Goal: Task Accomplishment & Management: Use online tool/utility

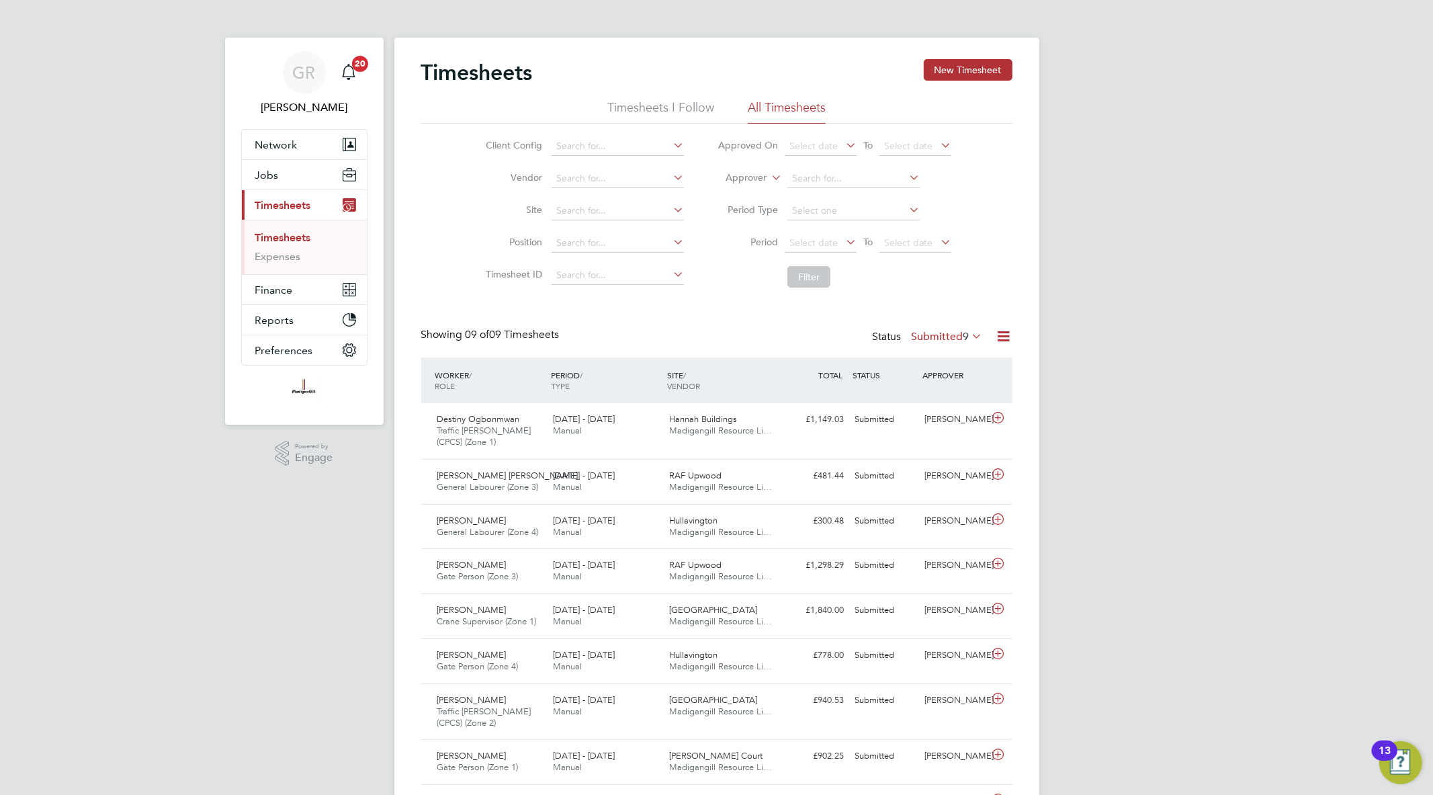
click at [999, 332] on icon at bounding box center [1003, 336] width 17 height 17
click at [915, 368] on li "Export Timesheets" at bounding box center [920, 368] width 178 height 19
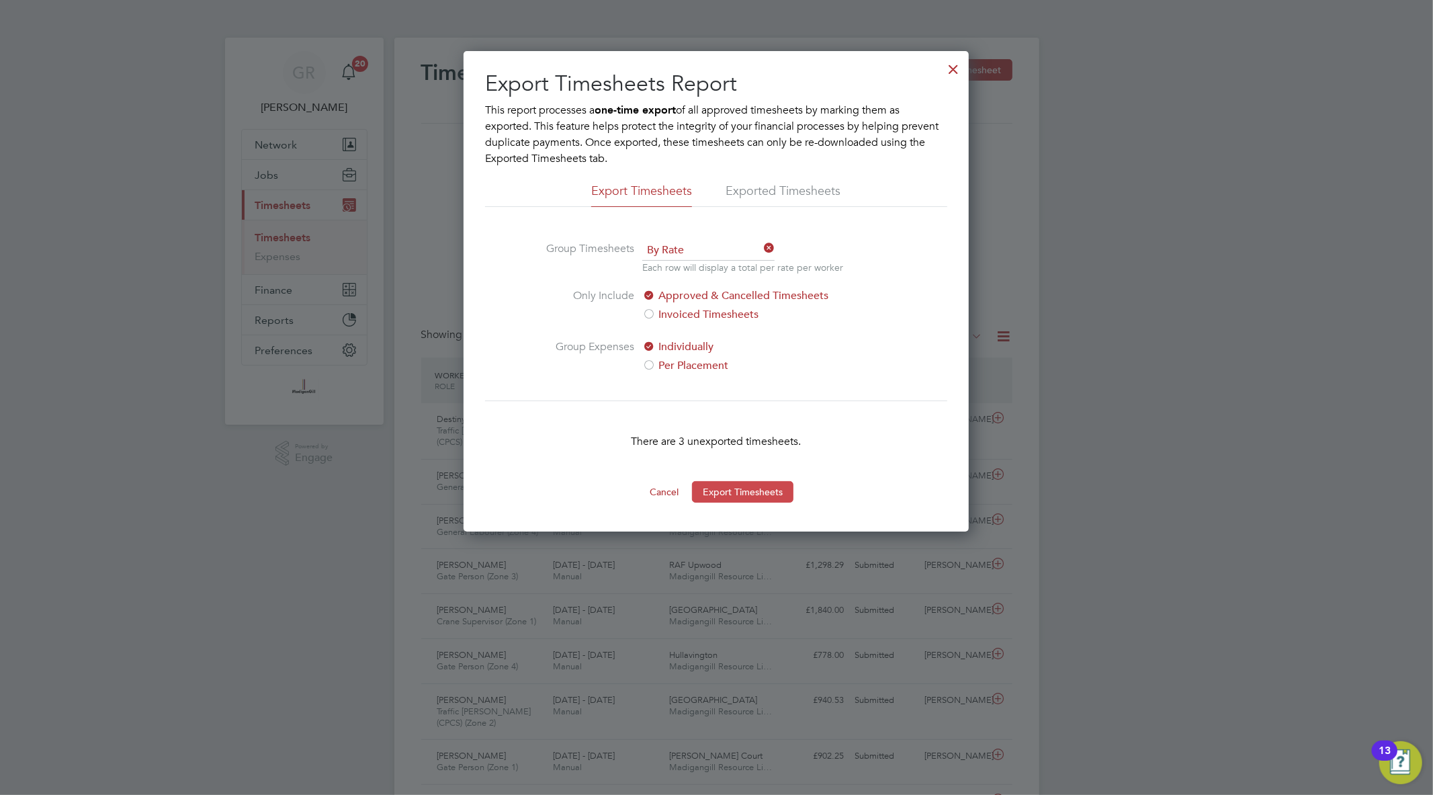
click at [781, 493] on button "Export Timesheets" at bounding box center [742, 491] width 101 height 21
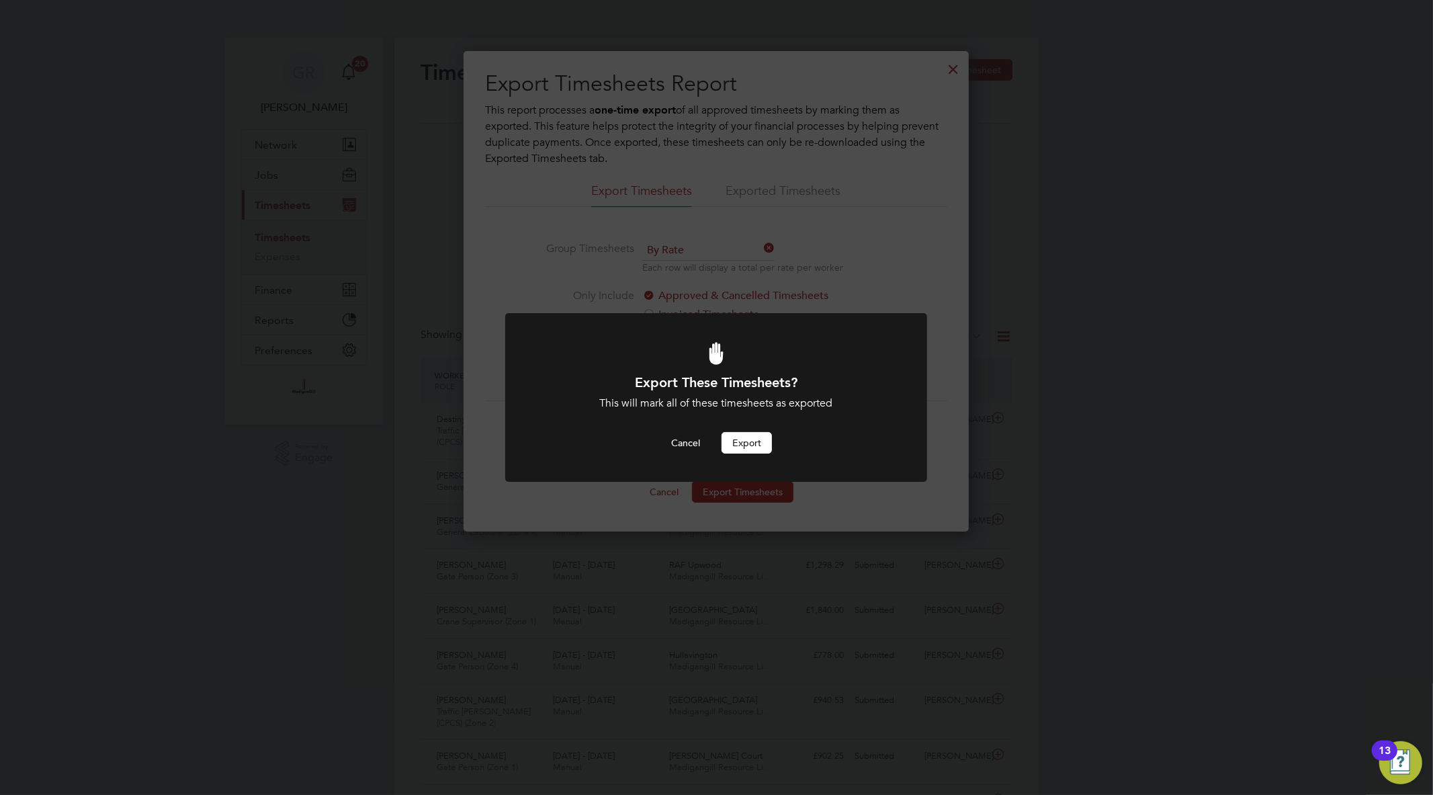
click at [755, 446] on button "Export" at bounding box center [746, 442] width 50 height 21
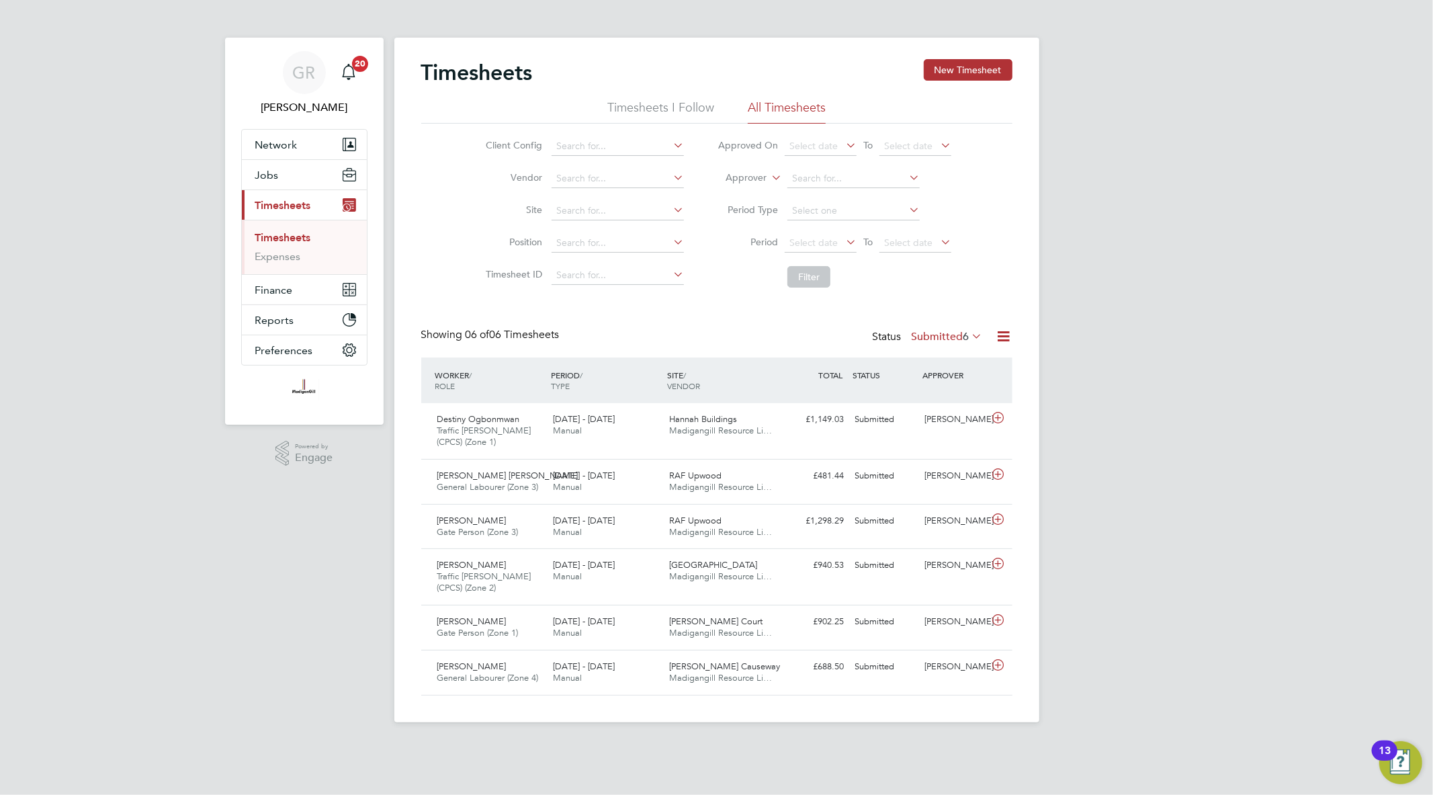
click at [1005, 336] on icon at bounding box center [1003, 336] width 17 height 17
click at [948, 368] on li "Export Timesheets" at bounding box center [920, 368] width 178 height 19
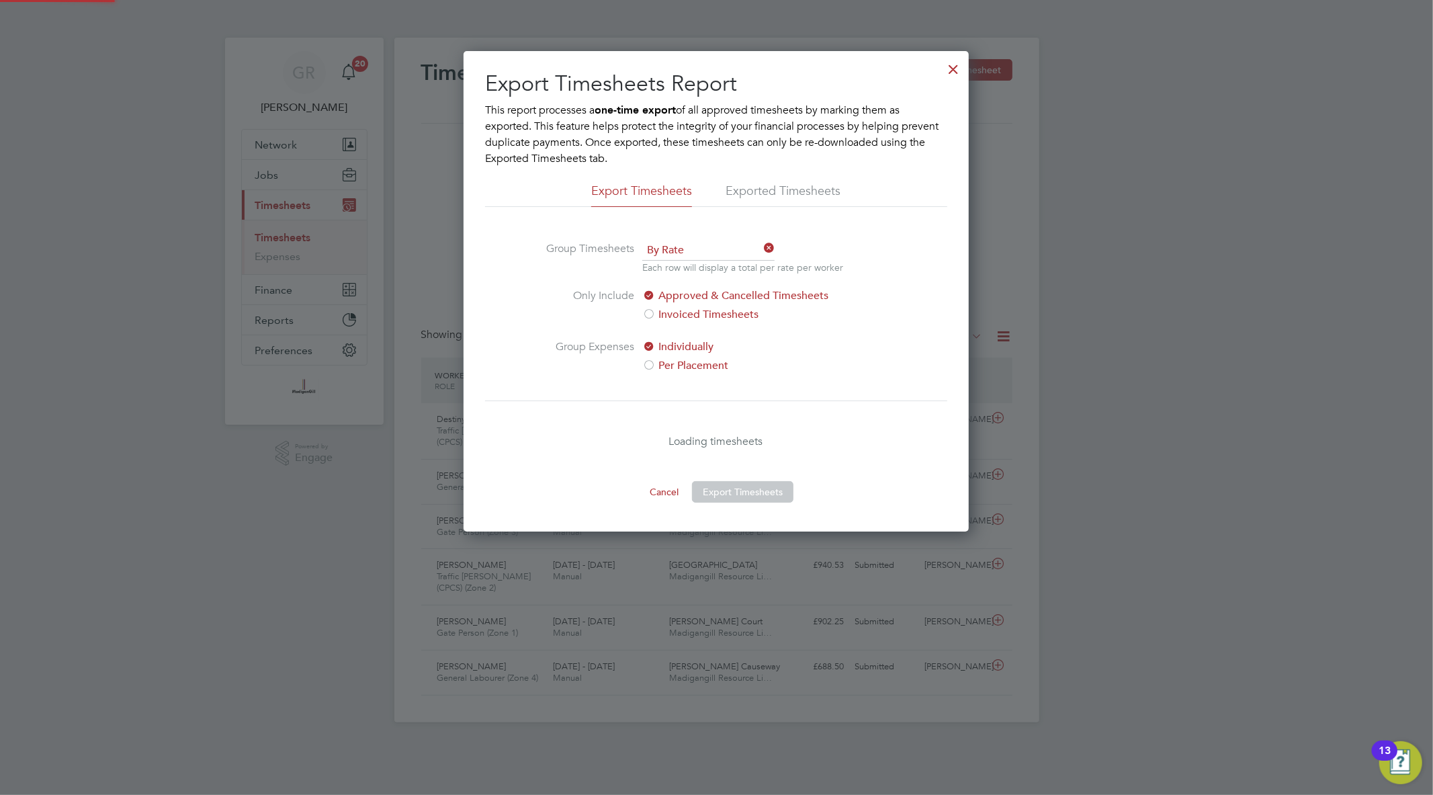
scroll to position [480, 505]
click at [947, 73] on div at bounding box center [953, 66] width 24 height 24
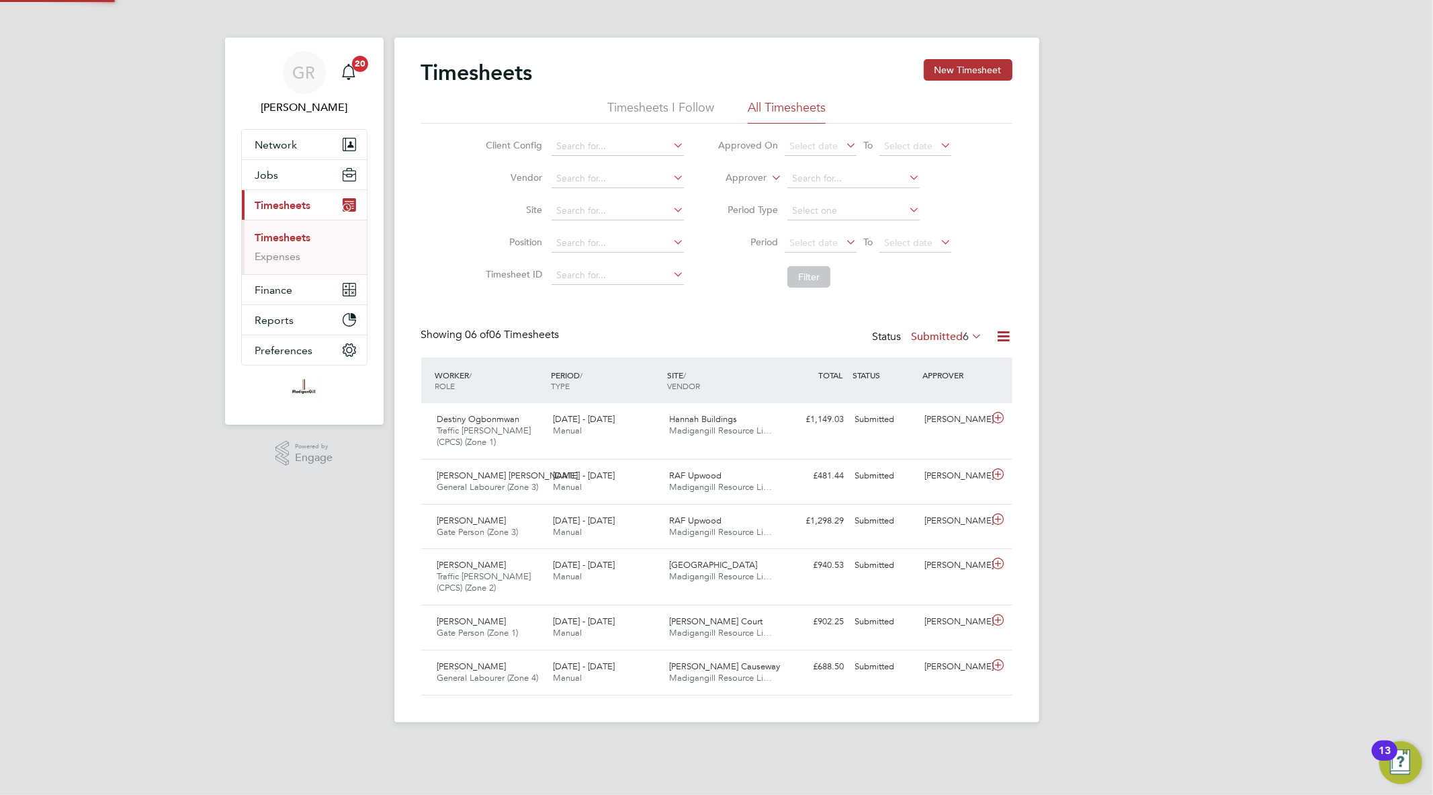
scroll to position [34, 117]
click at [996, 333] on icon at bounding box center [1003, 336] width 17 height 17
click at [931, 359] on li "Export Timesheets" at bounding box center [920, 368] width 178 height 19
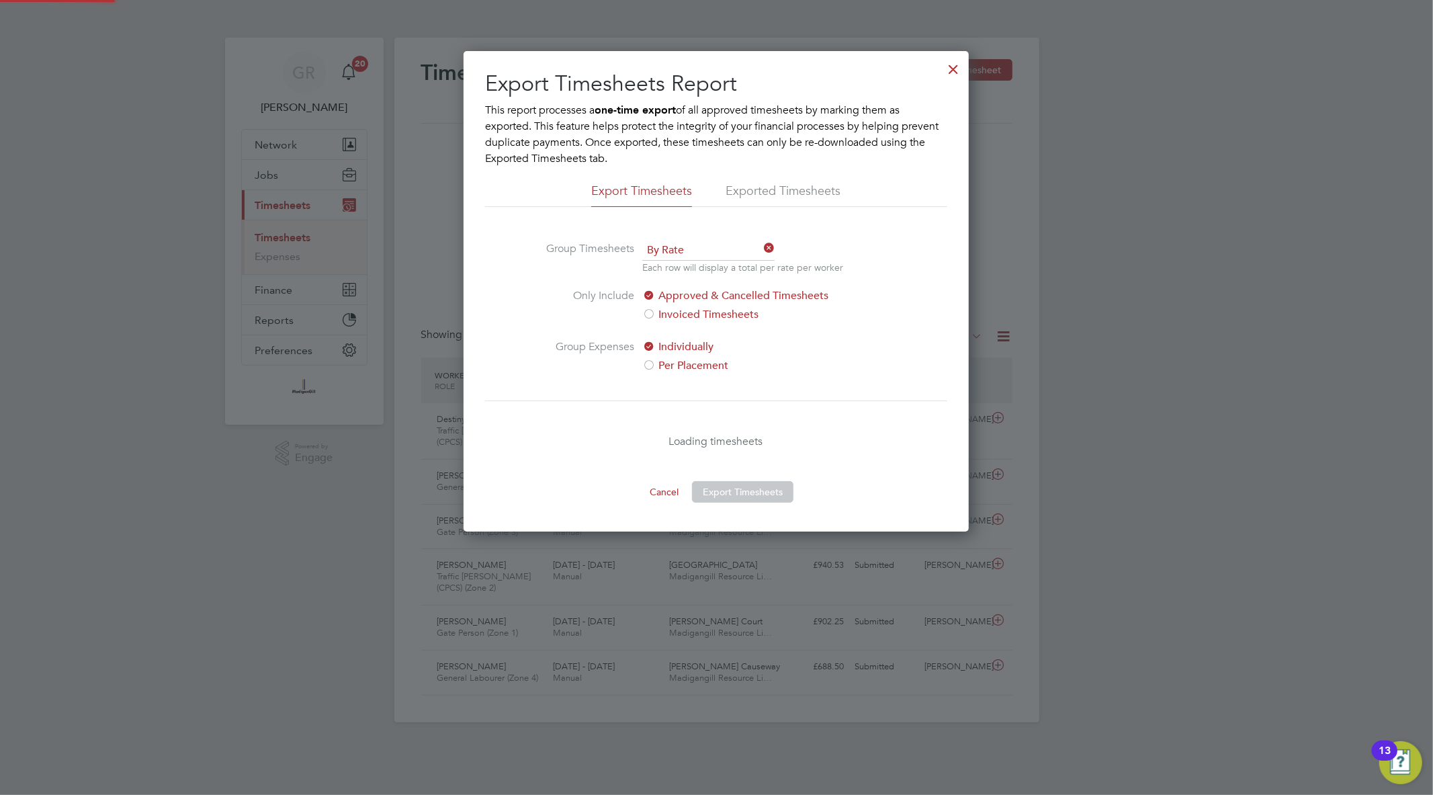
scroll to position [480, 505]
click at [956, 68] on div at bounding box center [953, 66] width 24 height 24
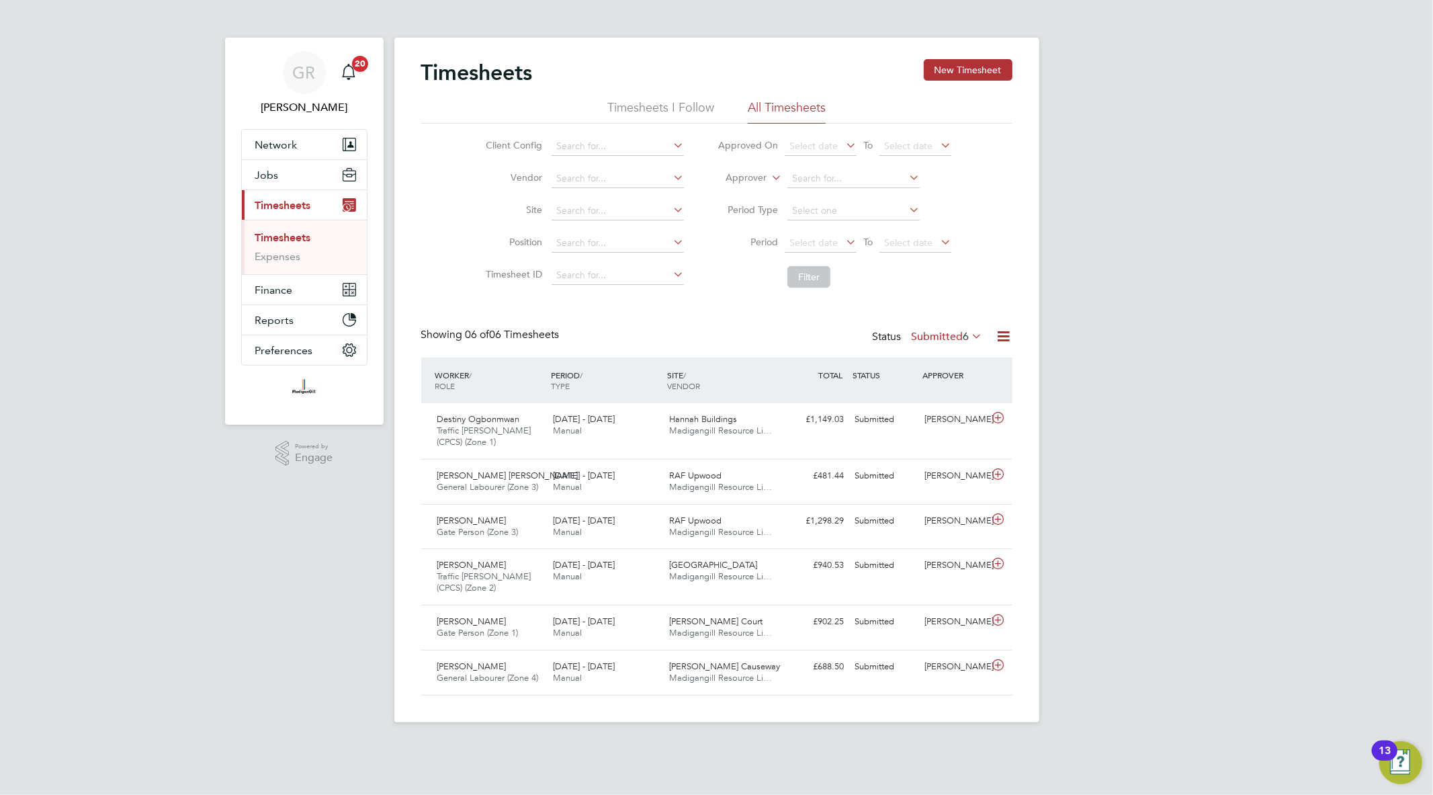
scroll to position [34, 117]
